Goal: Information Seeking & Learning: Learn about a topic

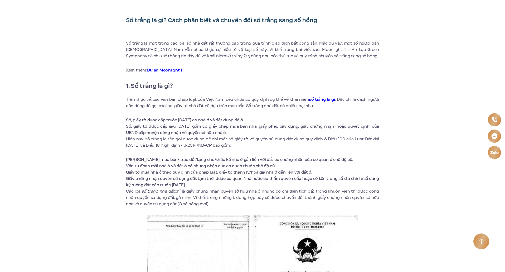
click at [132, 159] on li "[PERSON_NAME] mua bán/ trao đổi/tặng cho/thừa kế nhà ở gắn liền với đất c…" at bounding box center [252, 159] width 253 height 6
drag, startPoint x: 132, startPoint y: 159, endPoint x: 174, endPoint y: 148, distance: 43.7
drag, startPoint x: 174, startPoint y: 150, endPoint x: 196, endPoint y: 160, distance: 23.8
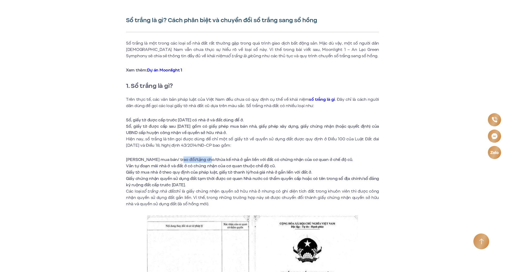
click at [196, 160] on li "[PERSON_NAME] mua bán/ trao đổi/tặng cho/thừa kế nhà ở gắn liền với đất c…" at bounding box center [252, 159] width 253 height 6
drag, startPoint x: 252, startPoint y: 40, endPoint x: 254, endPoint y: 46, distance: 6.3
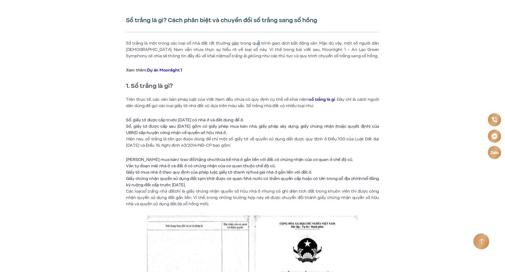
click at [254, 46] on p "Sổ trắng là một trong các loại sổ nhà đất rất thường gặp trong quá trình giao d…" at bounding box center [252, 49] width 253 height 19
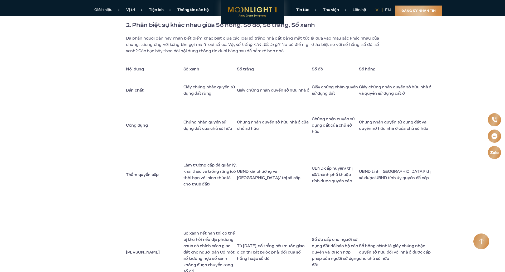
scroll to position [479, 0]
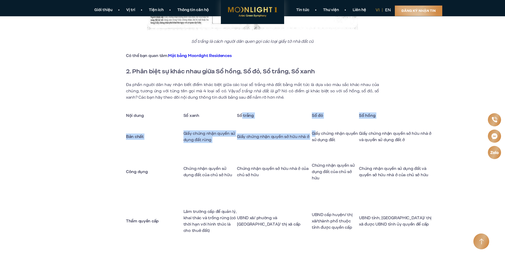
drag, startPoint x: 248, startPoint y: 115, endPoint x: 316, endPoint y: 133, distance: 70.1
click at [316, 133] on tbody "Nội dung Sổ xanh Sổ trắng Sổ đỏ Sổ hồng Bản chất Giấy chứng nhận quyền sử dụng …" at bounding box center [280, 227] width 308 height 239
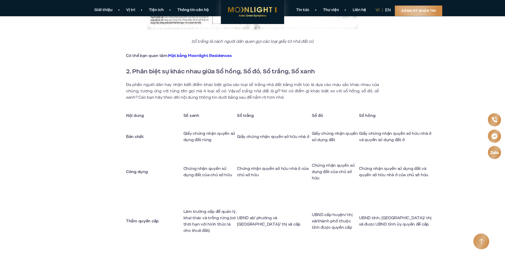
click at [394, 141] on td "Giấy chứng nhận quyền sở hữu nhà ở và quyền sử dụng đất ở" at bounding box center [396, 137] width 75 height 28
click at [380, 135] on td "Giấy chứng nhận quyền sở hữu nhà ở và quyền sử dụng đất ở" at bounding box center [396, 137] width 75 height 28
click at [382, 136] on td "Giấy chứng nhận quyền sở hữu nhà ở và quyền sử dụng đất ở" at bounding box center [396, 137] width 75 height 28
drag, startPoint x: 382, startPoint y: 136, endPoint x: 386, endPoint y: 142, distance: 6.8
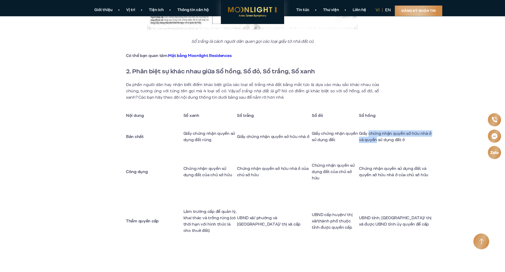
click at [386, 142] on td "Giấy chứng nhận quyền sở hữu nhà ở và quyền sử dụng đất ở" at bounding box center [396, 137] width 75 height 28
click at [371, 135] on td "Giấy chứng nhận quyền sở hữu nhà ở và quyền sử dụng đất ở" at bounding box center [396, 137] width 75 height 28
drag, startPoint x: 371, startPoint y: 135, endPoint x: 375, endPoint y: 141, distance: 6.6
click at [375, 141] on td "Giấy chứng nhận quyền sở hữu nhà ở và quyền sử dụng đất ở" at bounding box center [396, 137] width 75 height 28
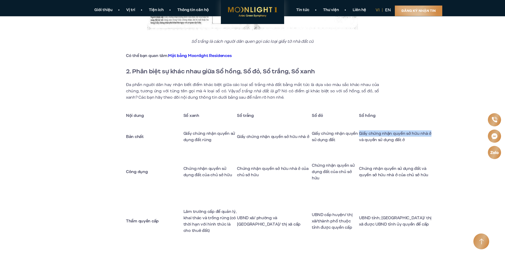
click at [375, 141] on td "Giấy chứng nhận quyền sở hữu nhà ở và quyền sử dụng đất ở" at bounding box center [396, 137] width 75 height 28
drag, startPoint x: 375, startPoint y: 141, endPoint x: 371, endPoint y: 136, distance: 5.6
click at [371, 136] on td "Giấy chứng nhận quyền sở hữu nhà ở và quyền sử dụng đất ở" at bounding box center [396, 137] width 75 height 28
drag, startPoint x: 371, startPoint y: 136, endPoint x: 395, endPoint y: 145, distance: 24.8
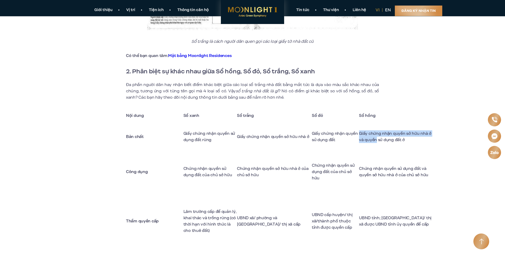
click at [395, 145] on td "Giấy chứng nhận quyền sở hữu nhà ở và quyền sử dụng đất ở" at bounding box center [396, 137] width 75 height 28
click at [245, 176] on td "Chứng nhận quyền sở hữu nhà ở của chủ sở hữu" at bounding box center [274, 171] width 75 height 42
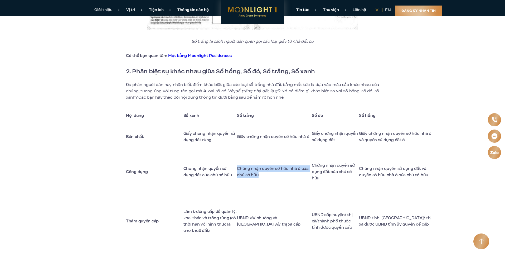
drag, startPoint x: 245, startPoint y: 176, endPoint x: 277, endPoint y: 181, distance: 33.1
click at [277, 181] on td "Chứng nhận quyền sở hữu nhà ở của chủ sở hữu" at bounding box center [274, 171] width 75 height 42
drag, startPoint x: 278, startPoint y: 183, endPoint x: 244, endPoint y: 178, distance: 34.2
click at [244, 178] on td "Chứng nhận quyền sở hữu nhà ở của chủ sở hữu" at bounding box center [274, 171] width 75 height 42
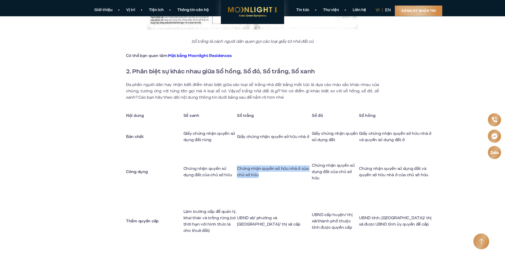
click at [244, 178] on td "Chứng nhận quyền sở hữu nhà ở của chủ sở hữu" at bounding box center [274, 171] width 75 height 42
drag, startPoint x: 244, startPoint y: 178, endPoint x: 279, endPoint y: 182, distance: 35.6
click at [279, 182] on td "Chứng nhận quyền sở hữu nhà ở của chủ sở hữu" at bounding box center [274, 171] width 75 height 42
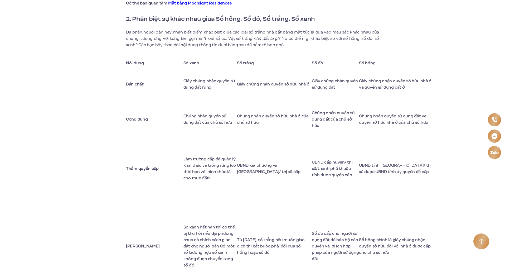
scroll to position [531, 0]
drag, startPoint x: 270, startPoint y: 183, endPoint x: 244, endPoint y: 172, distance: 28.1
click at [244, 172] on td "UBND xã/ phường và [GEOGRAPHIC_DATA]/ thị xã cấp" at bounding box center [274, 168] width 75 height 56
drag, startPoint x: 271, startPoint y: 177, endPoint x: 282, endPoint y: 178, distance: 11.2
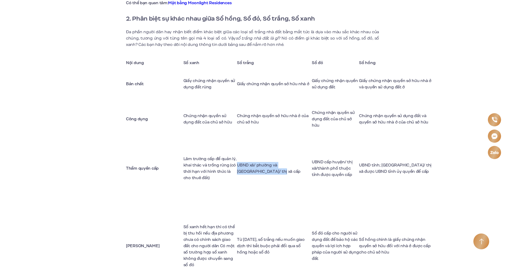
click at [282, 178] on td "UBND xã/ phường và [GEOGRAPHIC_DATA]/ thị xã cấp" at bounding box center [274, 168] width 75 height 56
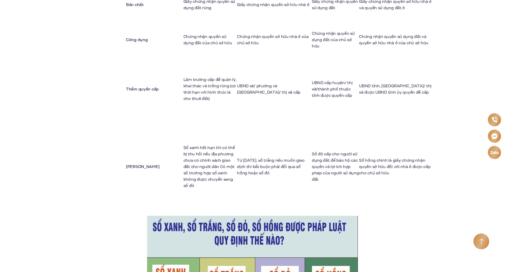
drag, startPoint x: 284, startPoint y: 174, endPoint x: 274, endPoint y: 163, distance: 14.5
click at [274, 163] on td "Từ [DATE], sổ trắng nếu muốn giao dịch thì bắt buộc phải đổi qua sổ hồng hoặc s…" at bounding box center [274, 166] width 75 height 99
click at [245, 161] on td "Từ [DATE], sổ trắng nếu muốn giao dịch thì bắt buộc phải đổi qua sổ hồng hoặc s…" at bounding box center [274, 166] width 75 height 99
drag, startPoint x: 245, startPoint y: 161, endPoint x: 263, endPoint y: 161, distance: 18.4
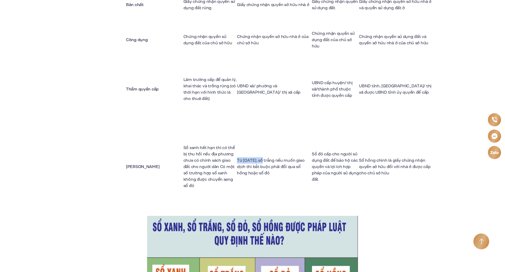
click at [263, 161] on td "Từ [DATE], sổ trắng nếu muốn giao dịch thì bắt buộc phải đổi qua sổ hồng hoặc s…" at bounding box center [274, 166] width 75 height 99
drag, startPoint x: 263, startPoint y: 161, endPoint x: 278, endPoint y: 161, distance: 14.5
click at [278, 161] on td "Từ [DATE], sổ trắng nếu muốn giao dịch thì bắt buộc phải đổi qua sổ hồng hoặc s…" at bounding box center [274, 166] width 75 height 99
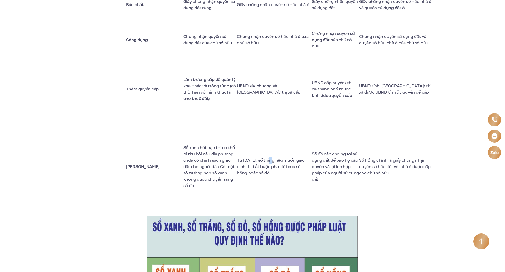
click at [278, 161] on td "Từ [DATE], sổ trắng nếu muốn giao dịch thì bắt buộc phải đổi qua sổ hồng hoặc s…" at bounding box center [274, 166] width 75 height 99
click at [276, 161] on td "Từ [DATE], sổ trắng nếu muốn giao dịch thì bắt buộc phải đổi qua sổ hồng hoặc s…" at bounding box center [274, 166] width 75 height 99
drag, startPoint x: 276, startPoint y: 161, endPoint x: 286, endPoint y: 172, distance: 14.7
click at [286, 172] on td "Từ [DATE], sổ trắng nếu muốn giao dịch thì bắt buộc phải đổi qua sổ hồng hoặc s…" at bounding box center [274, 166] width 75 height 99
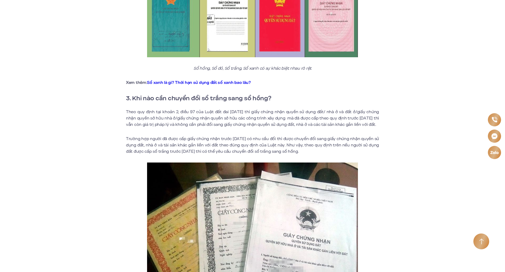
scroll to position [927, 0]
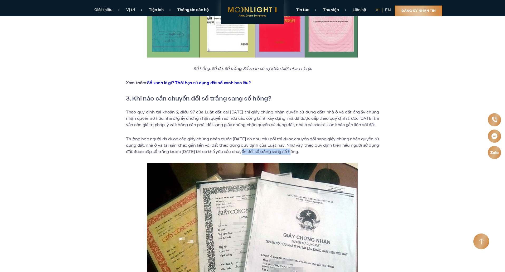
drag, startPoint x: 239, startPoint y: 159, endPoint x: 289, endPoint y: 158, distance: 49.8
click at [289, 155] on p "Trường hợp người đã được cấp giấy chứng nhận trước [DATE] có nhu cầu đổi thì đư…" at bounding box center [252, 145] width 253 height 19
drag, startPoint x: 289, startPoint y: 158, endPoint x: 236, endPoint y: 159, distance: 53.5
click at [236, 155] on p "Trường hợp người đã được cấp giấy chứng nhận trước [DATE] có nhu cầu đổi thì đư…" at bounding box center [252, 145] width 253 height 19
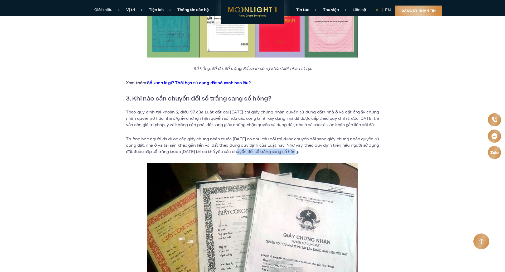
click at [236, 155] on p "Trường hợp người đã được cấp giấy chứng nhận trước [DATE] có nhu cầu đổi thì đư…" at bounding box center [252, 145] width 253 height 19
drag, startPoint x: 236, startPoint y: 159, endPoint x: 317, endPoint y: 161, distance: 81.2
click at [317, 155] on p "Trường hợp người đã được cấp giấy chứng nhận trước [DATE] có nhu cầu đổi thì đư…" at bounding box center [252, 145] width 253 height 19
drag, startPoint x: 314, startPoint y: 160, endPoint x: 297, endPoint y: 150, distance: 19.4
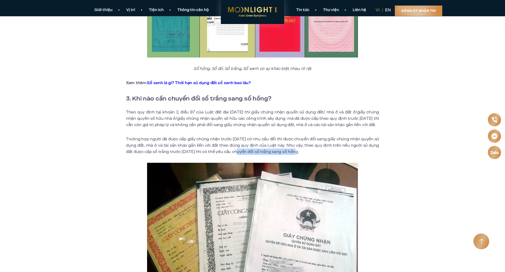
click at [297, 150] on p "Trường hợp người đã được cấp giấy chứng nhận trước [DATE] có nhu cầu đổi thì đư…" at bounding box center [252, 145] width 253 height 19
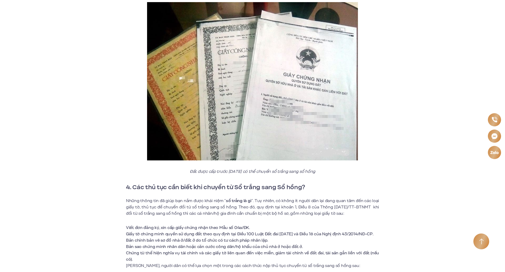
scroll to position [1137, 0]
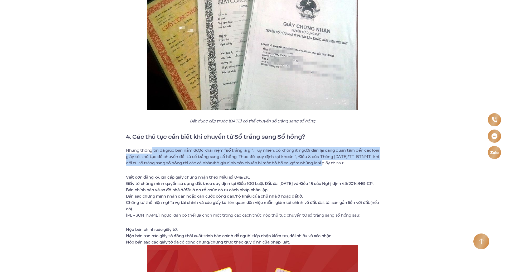
drag, startPoint x: 152, startPoint y: 156, endPoint x: 315, endPoint y: 167, distance: 163.1
click at [315, 166] on p "Những thông tin đã giúp bạn nắm được khái niệm “ sổ trắng là gì “. Tuy nhiên, c…" at bounding box center [252, 156] width 253 height 19
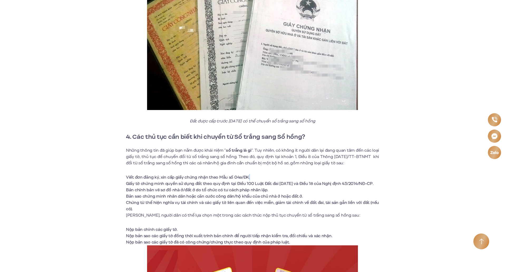
drag, startPoint x: 247, startPoint y: 175, endPoint x: 254, endPoint y: 184, distance: 11.2
click at [254, 180] on li "Viết đơn đăng ký, xin cấp giấy chứng nhận theo Mẫu số 04a/ĐK." at bounding box center [252, 177] width 253 height 6
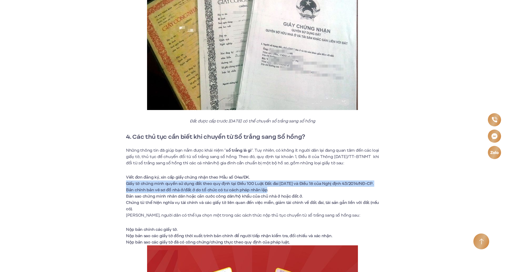
drag, startPoint x: 257, startPoint y: 185, endPoint x: 265, endPoint y: 197, distance: 13.5
click at [265, 197] on ul "Viết đơn đăng ký, xin cấp giấy chứng nhận theo Mẫu số 04a/ĐK. Giấy tờ c…" at bounding box center [252, 193] width 253 height 38
click at [265, 193] on li "Bản chính bản vẽ sơ đồ nhà ở/đất ở do tổ chức có tư cách pháp nhân…" at bounding box center [252, 190] width 253 height 6
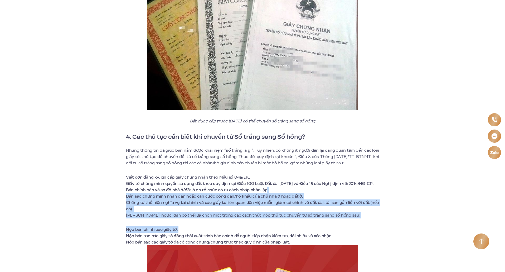
drag, startPoint x: 265, startPoint y: 197, endPoint x: 265, endPoint y: 226, distance: 29.0
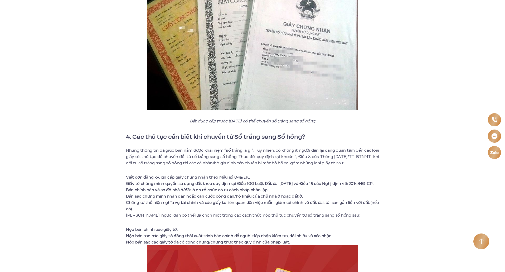
scroll to position [1243, 0]
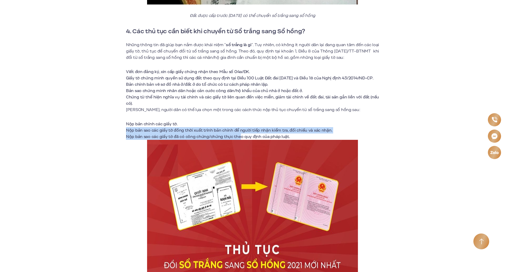
drag, startPoint x: 204, startPoint y: 130, endPoint x: 241, endPoint y: 142, distance: 39.0
click at [241, 140] on ul "Nộp bản chính các giấy tờ. Nộp bản sao các giấy tờ đồng thời xuất t…" at bounding box center [252, 130] width 253 height 19
click at [241, 140] on li "Nộp bản sao các giấy tờ đã có công chứng/chứng thực theo quy định củ…" at bounding box center [252, 136] width 253 height 6
drag, startPoint x: 237, startPoint y: 142, endPoint x: 177, endPoint y: 132, distance: 61.2
click at [177, 132] on ul "Nộp bản chính các giấy tờ. Nộp bản sao các giấy tờ đồng thời xuất t…" at bounding box center [252, 130] width 253 height 19
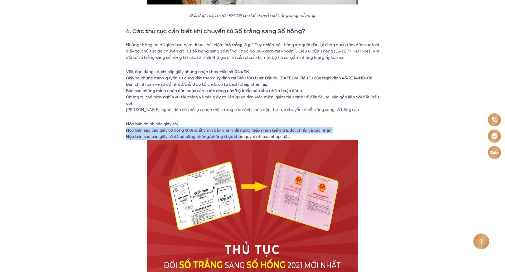
click at [183, 127] on li "Nộp bản chính các giấy tờ." at bounding box center [252, 124] width 253 height 6
drag, startPoint x: 183, startPoint y: 130, endPoint x: 216, endPoint y: 144, distance: 35.2
click at [216, 140] on ul "Nộp bản chính các giấy tờ. Nộp bản sao các giấy tờ đồng thời xuất t…" at bounding box center [252, 130] width 253 height 19
click at [216, 140] on li "Nộp bản sao các giấy tờ đã có công chứng/chứng thực theo quy định củ…" at bounding box center [252, 136] width 253 height 6
drag, startPoint x: 216, startPoint y: 144, endPoint x: 217, endPoint y: 136, distance: 7.3
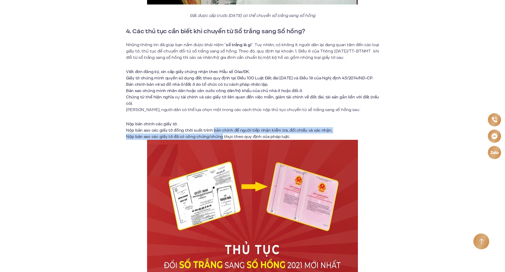
click at [217, 136] on ul "Nộp bản chính các giấy tờ. Nộp bản sao các giấy tờ đồng thời xuất t…" at bounding box center [252, 130] width 253 height 19
click at [217, 133] on li "Nộp bản sao các giấy tờ đồng thời xuất trình bản chính để người tiê…" at bounding box center [252, 130] width 253 height 6
drag, startPoint x: 217, startPoint y: 136, endPoint x: 220, endPoint y: 142, distance: 6.4
click at [220, 140] on ul "Nộp bản chính các giấy tờ. Nộp bản sao các giấy tờ đồng thời xuất t…" at bounding box center [252, 130] width 253 height 19
click at [220, 140] on li "Nộp bản sao các giấy tờ đã có công chứng/chứng thực theo quy định củ…" at bounding box center [252, 136] width 253 height 6
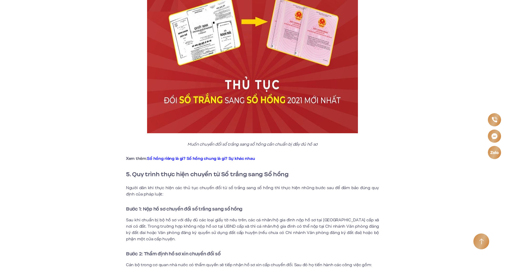
scroll to position [1453, 0]
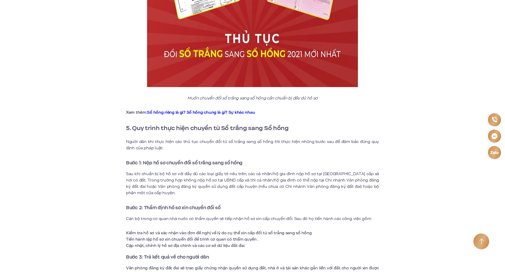
drag, startPoint x: 217, startPoint y: 159, endPoint x: 216, endPoint y: 171, distance: 12.2
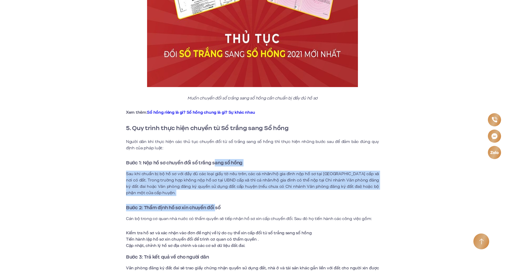
drag, startPoint x: 216, startPoint y: 171, endPoint x: 217, endPoint y: 211, distance: 39.6
click at [217, 211] on strong "Bước 2: Thẩm định hồ sơ xin chuyển đổi sổ" at bounding box center [173, 207] width 95 height 7
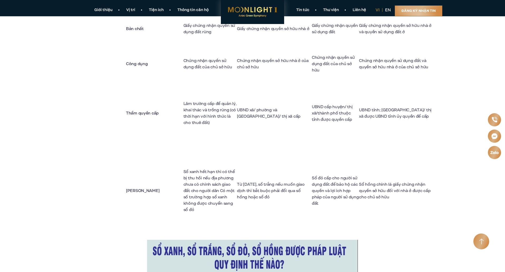
scroll to position [558, 0]
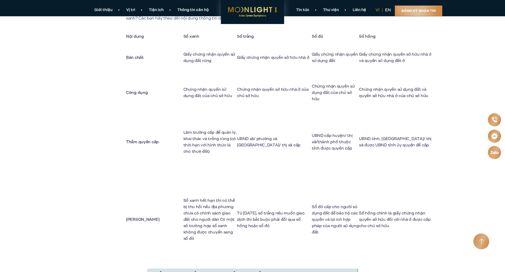
drag, startPoint x: 286, startPoint y: 214, endPoint x: 296, endPoint y: 229, distance: 17.4
click at [296, 229] on td "Từ [DATE], sổ trắng nếu muốn giao dịch thì bắt buộc phải đổi qua sổ hồng hoặc s…" at bounding box center [274, 219] width 75 height 99
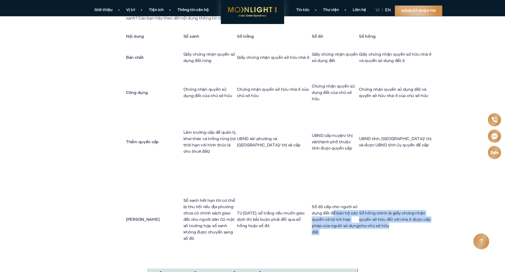
drag, startPoint x: 406, startPoint y: 228, endPoint x: 332, endPoint y: 219, distance: 74.0
click at [332, 219] on tr "Lưu ý Sổ xanh hết hạn thì có thể bị thu hồi nếu địa phương chưa có chính sách g…" at bounding box center [280, 219] width 308 height 99
click at [332, 219] on td "Sổ đỏ cấp cho người sử dụng đất để bảo hộ các quyền và lợi ích hợp pháp của ngư…" at bounding box center [335, 219] width 47 height 99
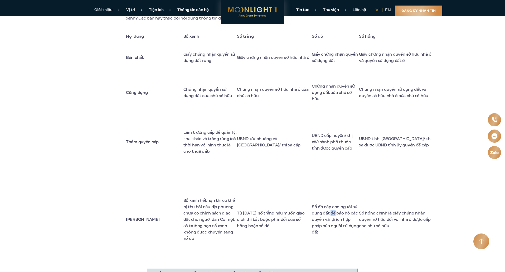
drag, startPoint x: 332, startPoint y: 219, endPoint x: 331, endPoint y: 215, distance: 4.1
click at [331, 215] on td "Sổ đỏ cấp cho người sử dụng đất để bảo hộ các quyền và lợi ích hợp pháp của ngư…" at bounding box center [335, 219] width 47 height 99
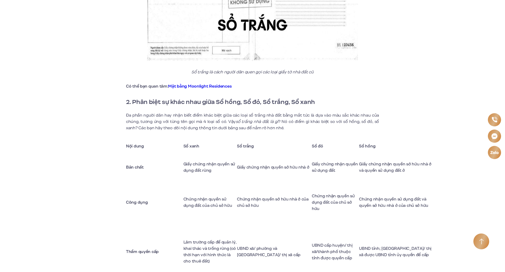
scroll to position [479, 0]
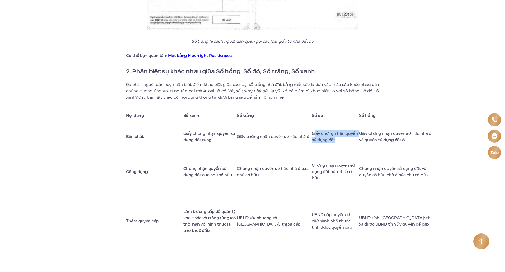
drag, startPoint x: 315, startPoint y: 136, endPoint x: 339, endPoint y: 145, distance: 25.0
click at [336, 145] on td "Giấy chứng nhận quyền sử dụng đất" at bounding box center [335, 137] width 47 height 28
click at [339, 145] on td "Giấy chứng nhận quyền sử dụng đất" at bounding box center [335, 137] width 47 height 28
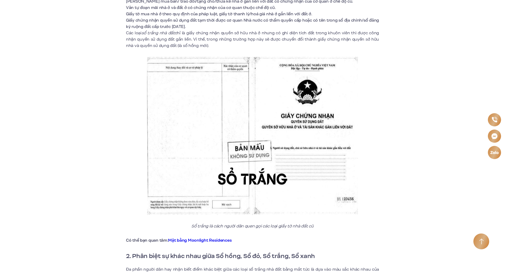
scroll to position [452, 0]
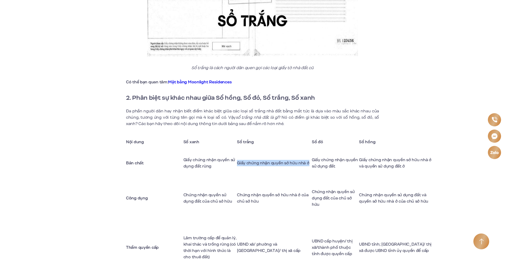
drag, startPoint x: 244, startPoint y: 163, endPoint x: 254, endPoint y: 169, distance: 11.6
click at [254, 169] on td "Giấy chứng nhận quyền sở hữu nhà ở" at bounding box center [274, 163] width 75 height 28
drag, startPoint x: 250, startPoint y: 168, endPoint x: 243, endPoint y: 165, distance: 7.3
click at [243, 165] on td "Giấy chứng nhận quyền sở hữu nhà ở" at bounding box center [274, 163] width 75 height 28
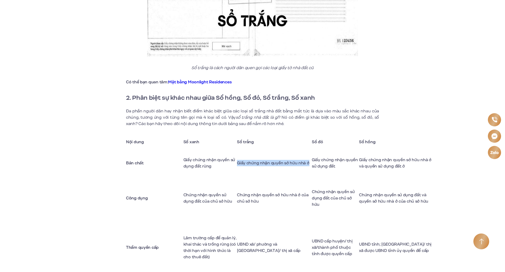
click at [243, 165] on td "Giấy chứng nhận quyền sở hữu nhà ở" at bounding box center [274, 163] width 75 height 28
drag, startPoint x: 243, startPoint y: 165, endPoint x: 249, endPoint y: 169, distance: 7.0
click at [249, 169] on td "Giấy chứng nhận quyền sở hữu nhà ở" at bounding box center [274, 163] width 75 height 28
click at [370, 163] on td "Giấy chứng nhận quyền sở hữu nhà ở và quyền sử dụng đất ở" at bounding box center [396, 163] width 75 height 28
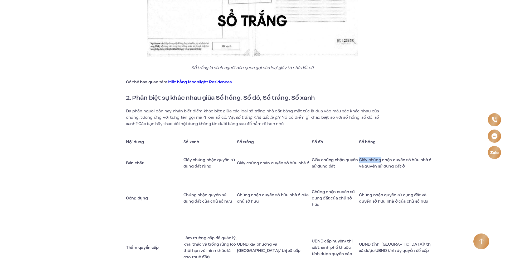
drag, startPoint x: 370, startPoint y: 163, endPoint x: 387, endPoint y: 164, distance: 17.7
click at [387, 164] on td "Giấy chứng nhận quyền sở hữu nhà ở và quyền sử dụng đất ở" at bounding box center [396, 163] width 75 height 28
drag, startPoint x: 380, startPoint y: 165, endPoint x: 373, endPoint y: 165, distance: 7.7
click at [373, 165] on td "Giấy chứng nhận quyền sở hữu nhà ở và quyền sử dụng đất ở" at bounding box center [396, 163] width 75 height 28
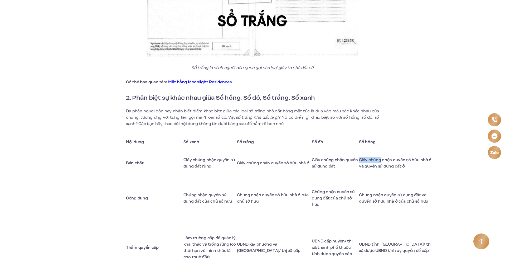
click at [373, 165] on td "Giấy chứng nhận quyền sở hữu nhà ở và quyền sử dụng đất ở" at bounding box center [396, 163] width 75 height 28
drag, startPoint x: 373, startPoint y: 165, endPoint x: 428, endPoint y: 173, distance: 55.6
click at [428, 173] on td "Giấy chứng nhận quyền sở hữu nhà ở và quyền sử dụng đất ở" at bounding box center [396, 163] width 75 height 28
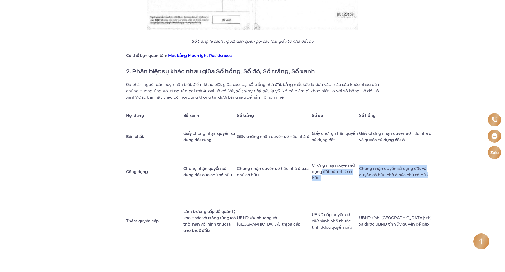
drag, startPoint x: 377, startPoint y: 186, endPoint x: 364, endPoint y: 172, distance: 19.2
click at [364, 172] on tr "Công dụng Chứng nhận quyền sử dụng đất của chủ sở hữu Chứng nhận quyền sở hữu n…" at bounding box center [280, 171] width 308 height 42
click at [369, 174] on td "Chứng nhận quyền sử dụng đất và quyền sở hữu nhà ở của chủ sở hữu" at bounding box center [396, 171] width 75 height 42
drag, startPoint x: 369, startPoint y: 174, endPoint x: 375, endPoint y: 186, distance: 13.7
click at [375, 186] on td "Chứng nhận quyền sử dụng đất và quyền sở hữu nhà ở của chủ sở hữu" at bounding box center [396, 171] width 75 height 42
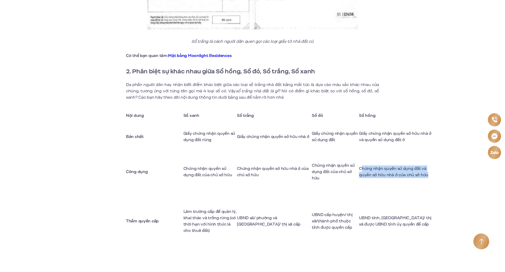
click at [375, 186] on td "Chứng nhận quyền sử dụng đất và quyền sở hữu nhà ở của chủ sở hữu" at bounding box center [396, 171] width 75 height 42
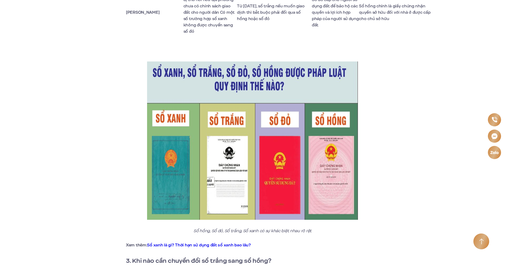
scroll to position [768, 0]
